Goal: Task Accomplishment & Management: Manage account settings

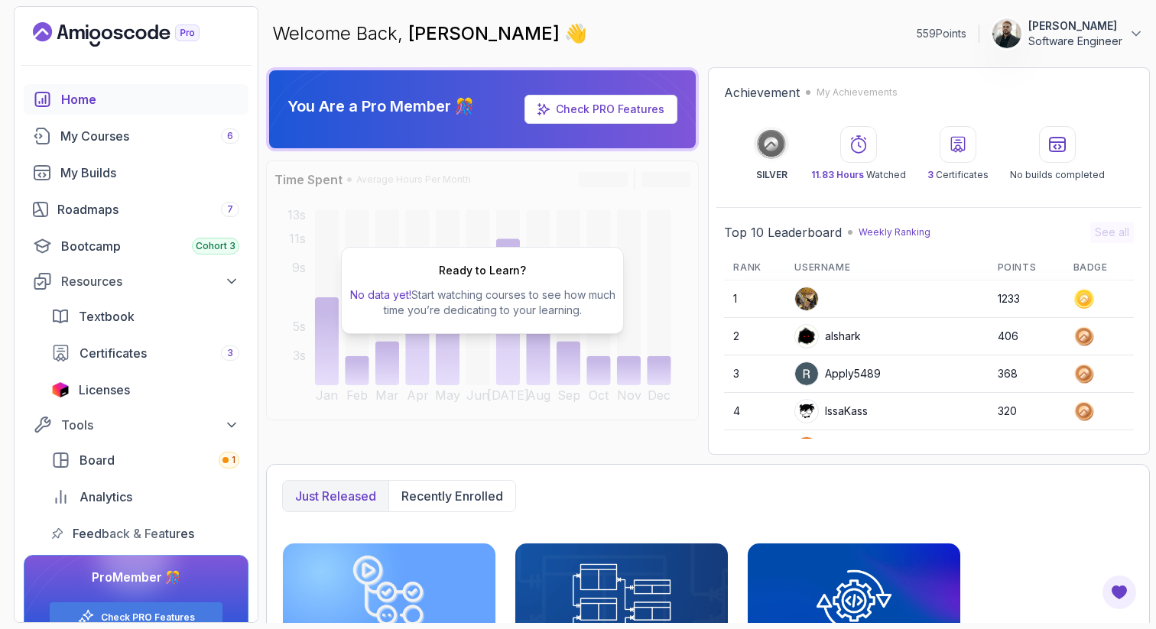
click at [1058, 39] on p "Software Engineer" at bounding box center [1076, 41] width 94 height 15
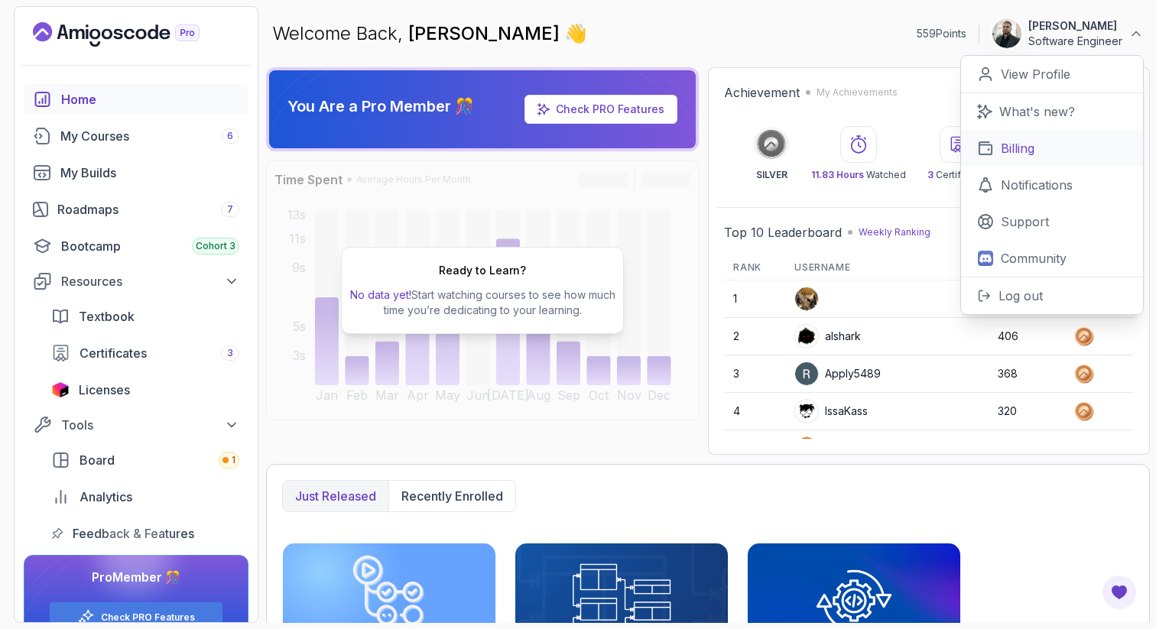
click at [1039, 138] on link "Billing" at bounding box center [1052, 148] width 182 height 37
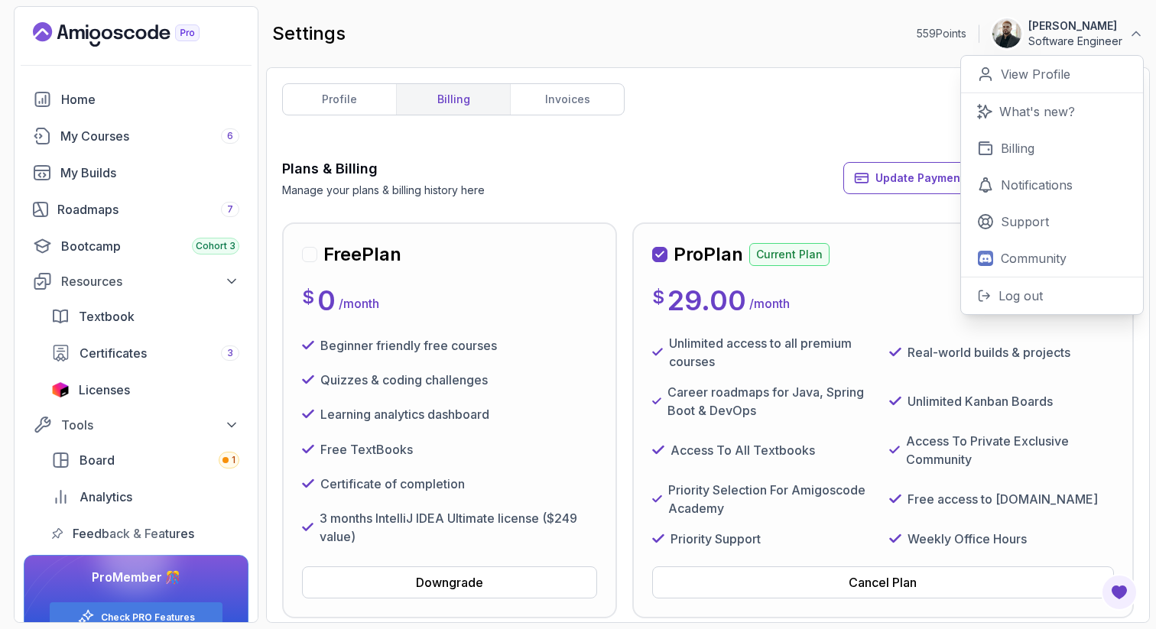
click at [648, 159] on div "Plans & Billing Manage your plans & billing history here Update Payment Details…" at bounding box center [708, 178] width 852 height 40
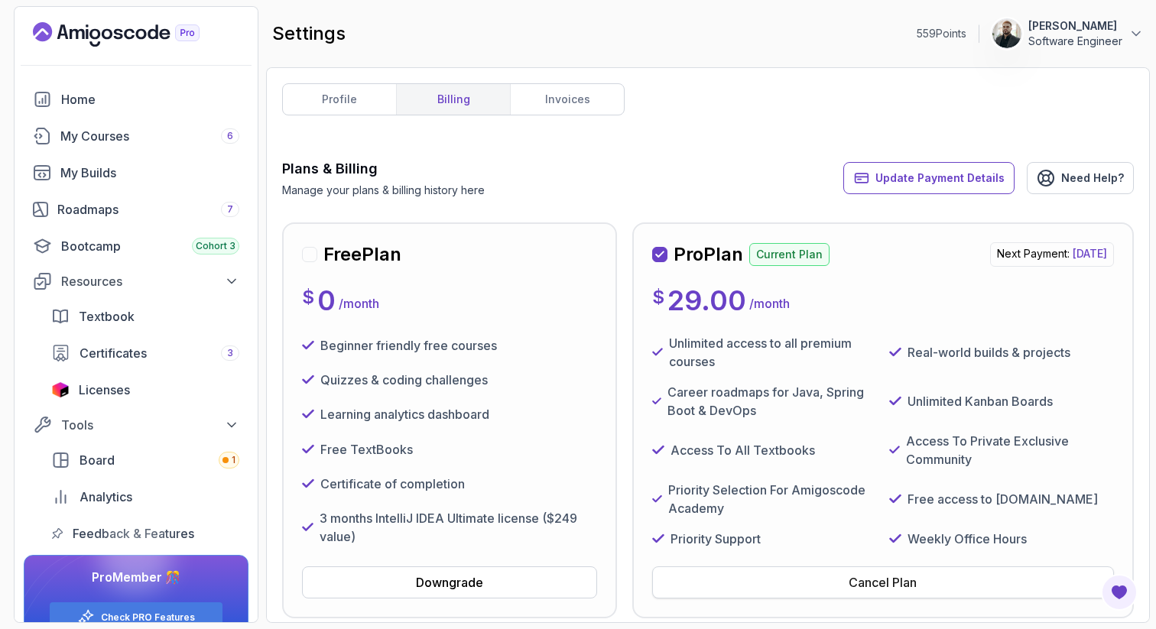
click at [905, 580] on div "Cancel Plan" at bounding box center [883, 583] width 68 height 18
